Goal: Task Accomplishment & Management: Manage account settings

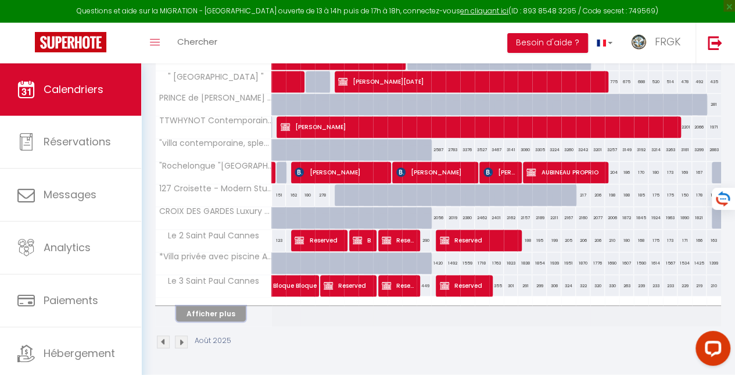
scroll to position [423, 0]
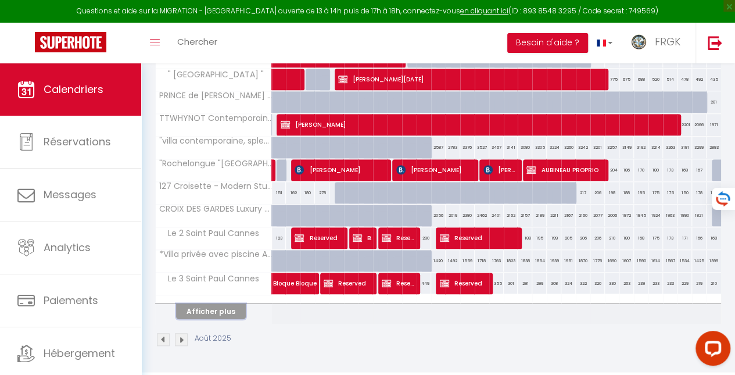
click at [208, 303] on button "Afficher plus" at bounding box center [211, 311] width 70 height 16
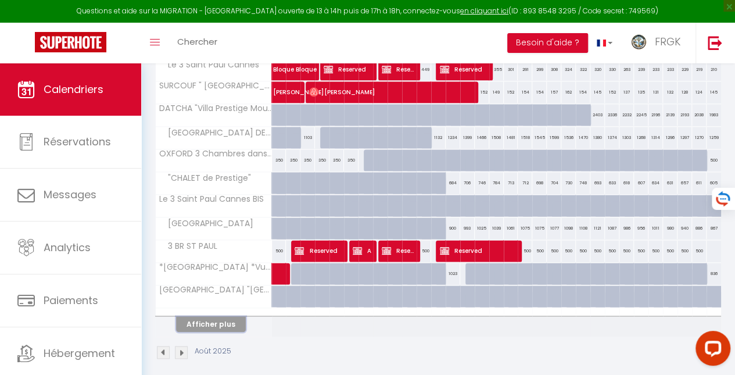
scroll to position [637, 0]
click at [212, 316] on button "Afficher plus" at bounding box center [211, 324] width 70 height 16
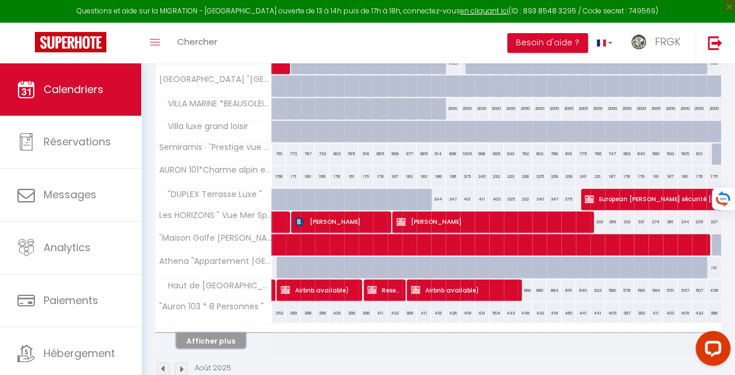
scroll to position [847, 0]
click at [210, 332] on button "Afficher plus" at bounding box center [211, 340] width 70 height 16
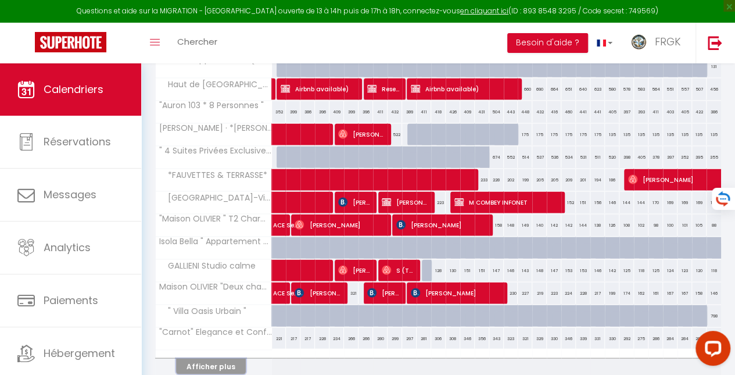
scroll to position [1097, 0]
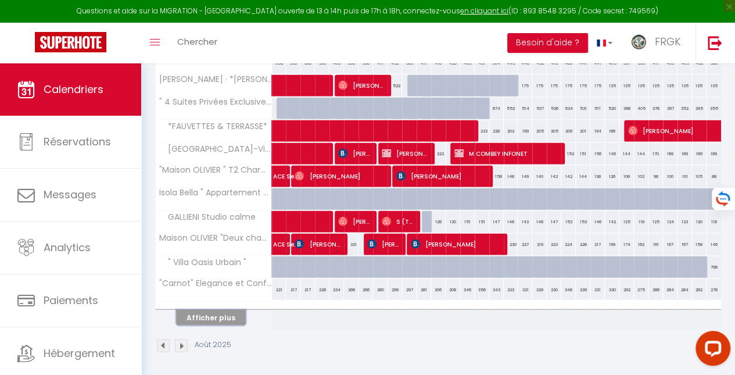
click at [210, 310] on button "Afficher plus" at bounding box center [211, 317] width 70 height 16
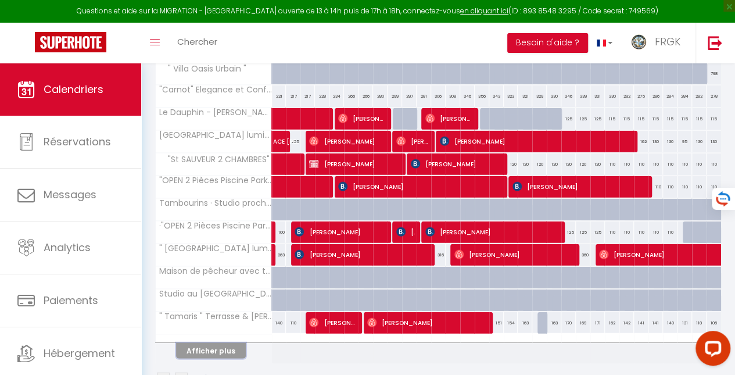
scroll to position [1322, 0]
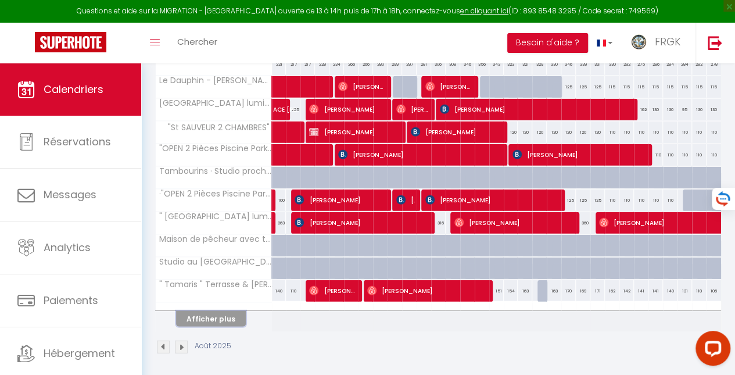
click at [210, 311] on button "Afficher plus" at bounding box center [211, 319] width 70 height 16
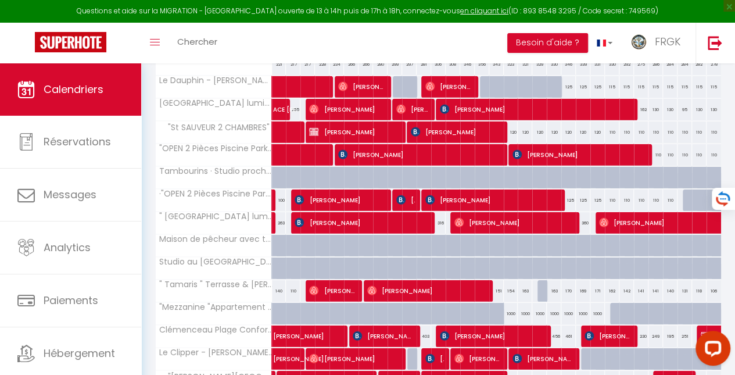
scroll to position [1506, 0]
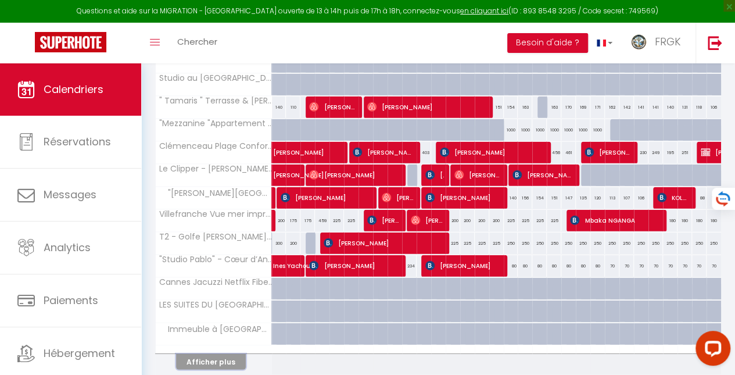
click at [209, 354] on button "Afficher plus" at bounding box center [211, 362] width 70 height 16
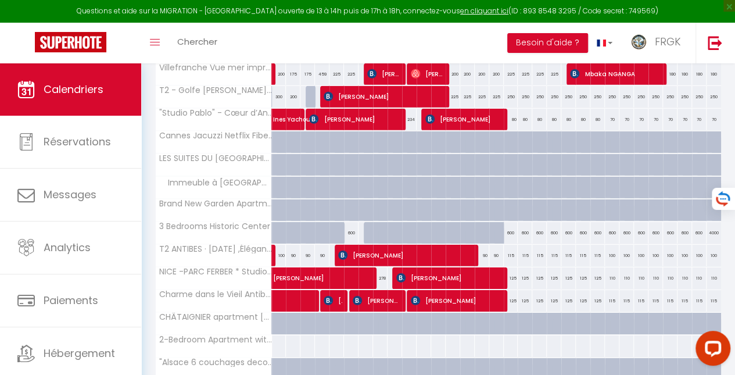
scroll to position [1771, 0]
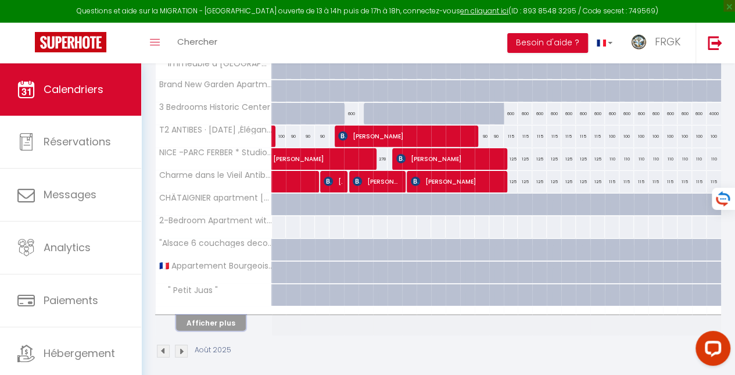
click at [225, 315] on button "Afficher plus" at bounding box center [211, 323] width 70 height 16
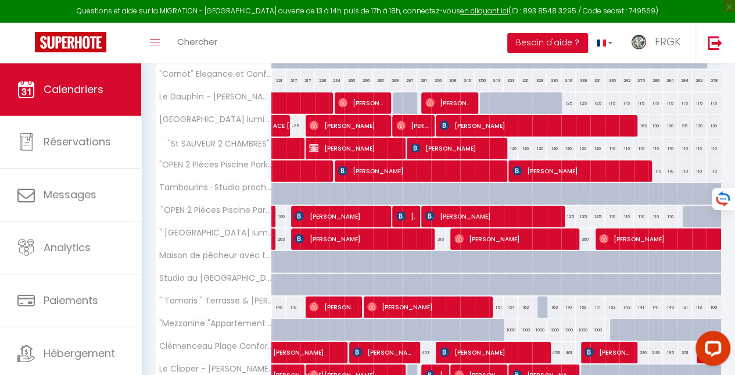
scroll to position [1328, 0]
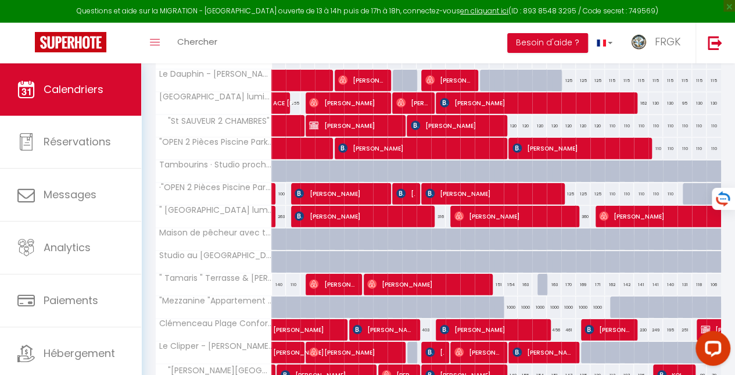
click at [439, 206] on div "316" at bounding box center [438, 217] width 15 height 22
type input "316"
type input "[DATE]"
type input "Mer 13 Août 2025"
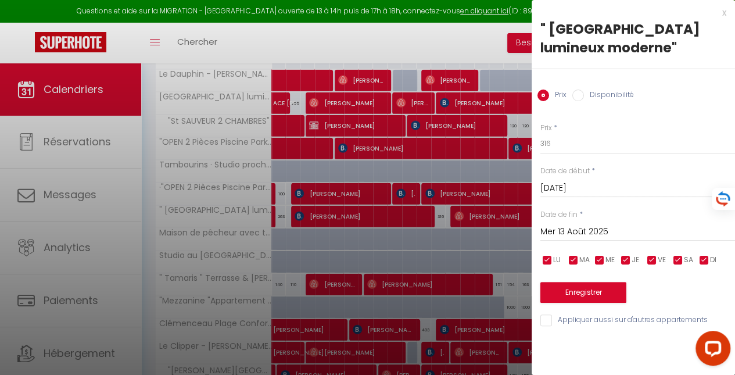
click at [601, 95] on label "Disponibilité" at bounding box center [609, 95] width 50 height 13
click at [584, 95] on input "Disponibilité" at bounding box center [578, 95] width 12 height 12
radio input "true"
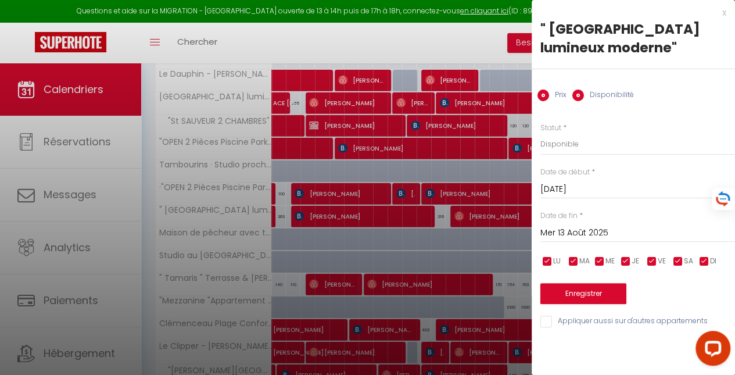
radio input "false"
click at [563, 147] on select "Disponible Indisponible" at bounding box center [637, 144] width 195 height 22
select select "0"
click at [540, 133] on select "Disponible Indisponible" at bounding box center [637, 144] width 195 height 22
click at [567, 285] on button "Enregistrer" at bounding box center [583, 293] width 86 height 21
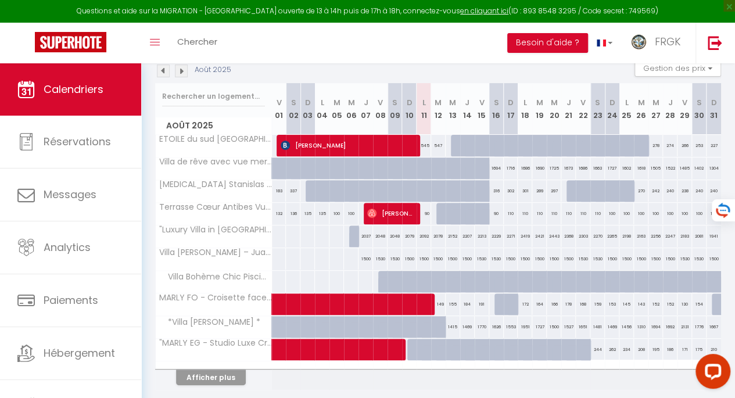
scroll to position [181, 0]
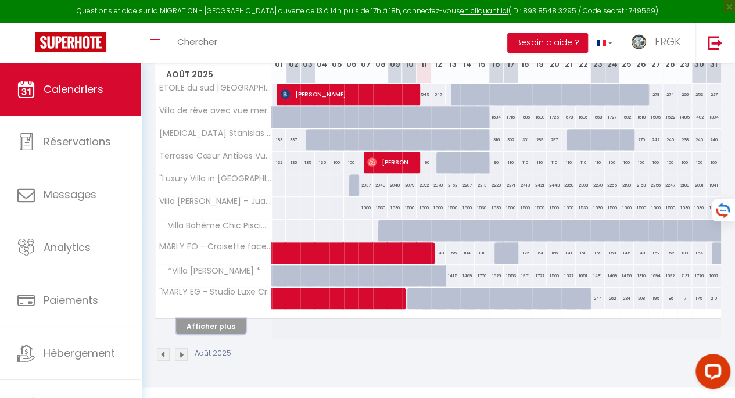
click at [224, 324] on button "Afficher plus" at bounding box center [211, 326] width 70 height 16
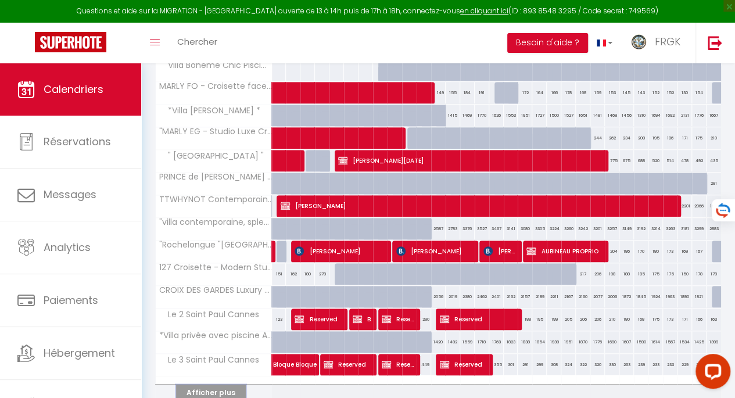
scroll to position [400, 0]
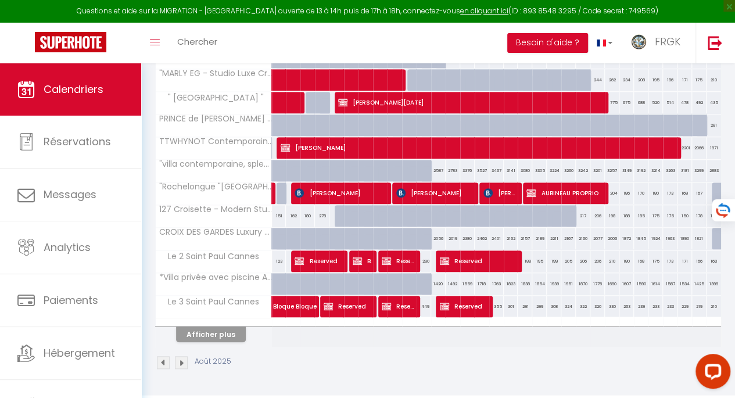
click at [504, 347] on div "Août 2025" at bounding box center [438, 364] width 566 height 34
click at [210, 330] on button "Afficher plus" at bounding box center [211, 335] width 70 height 16
